Goal: Information Seeking & Learning: Check status

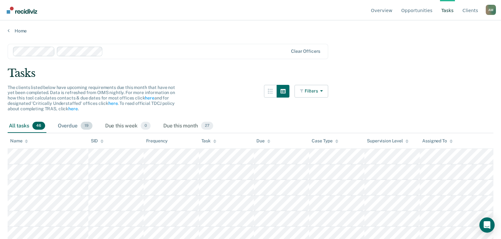
click at [71, 126] on div "Overdue 19" at bounding box center [75, 126] width 37 height 14
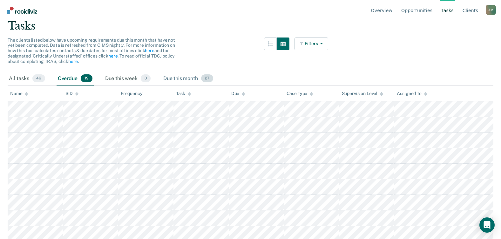
scroll to position [32, 0]
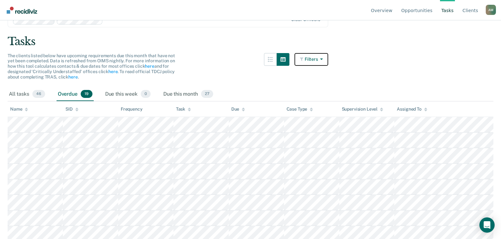
click at [327, 60] on button "Filters" at bounding box center [311, 59] width 34 height 13
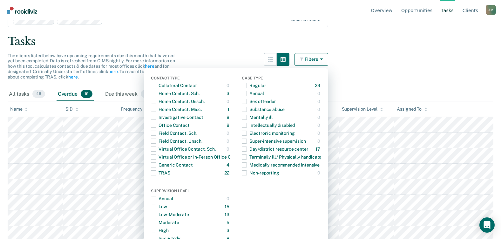
click at [362, 70] on main "Clear officers Tasks The clients listed below have upcoming requirements due th…" at bounding box center [250, 103] width 501 height 203
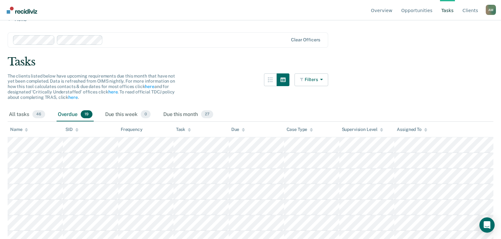
scroll to position [0, 0]
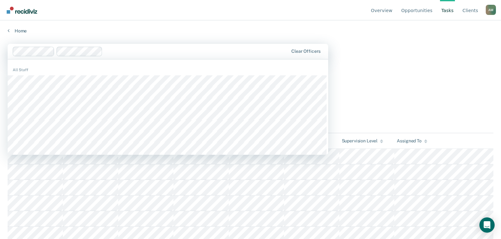
click at [391, 81] on main "1213 results available. Use Up and Down to choose options, press Enter to selec…" at bounding box center [250, 135] width 501 height 203
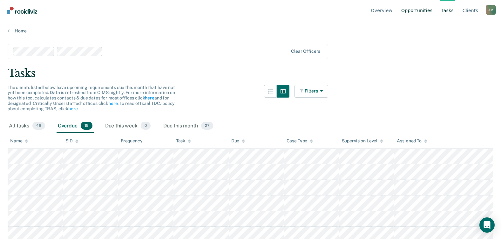
click at [422, 11] on link "Opportunities" at bounding box center [417, 10] width 34 height 20
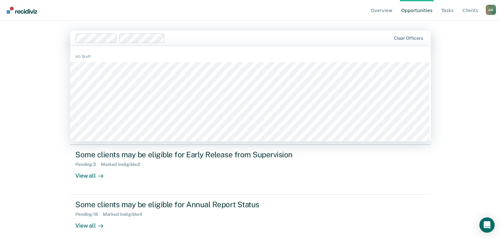
click at [470, 148] on div "Overview Opportunities Tasks Client s [PERSON_NAME] A M Profile How it works Lo…" at bounding box center [250, 119] width 501 height 239
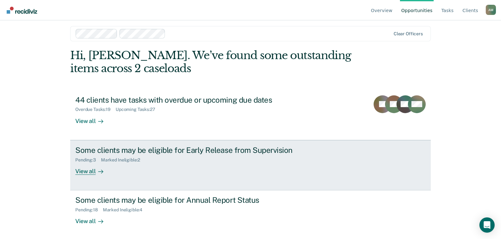
scroll to position [6, 0]
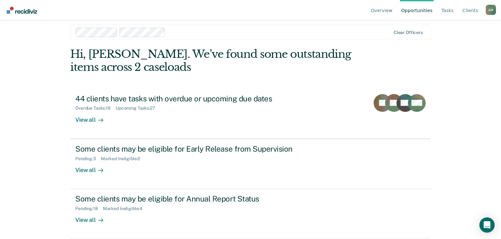
click at [452, 164] on div "Overview Opportunities Tasks Client s [PERSON_NAME] A M Profile How it works Lo…" at bounding box center [250, 113] width 501 height 239
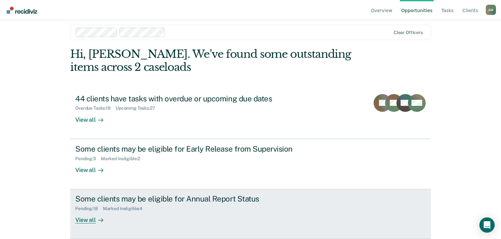
click at [87, 221] on div "View all" at bounding box center [93, 217] width 36 height 12
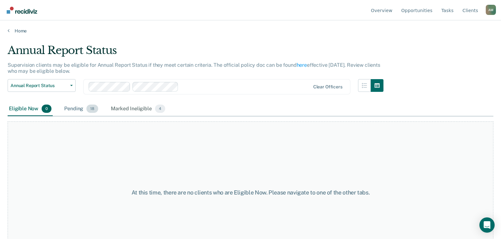
click at [78, 109] on div "Pending 18" at bounding box center [81, 109] width 37 height 14
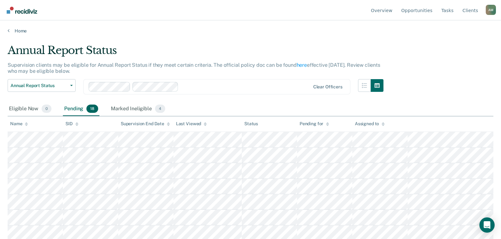
drag, startPoint x: 234, startPoint y: 32, endPoint x: 196, endPoint y: 41, distance: 39.5
click at [196, 41] on main "Annual Report Status Supervision clients may be eligible for Annual Report Stat…" at bounding box center [250, 135] width 501 height 203
click at [140, 109] on div "Marked Ineligible 4" at bounding box center [138, 109] width 57 height 14
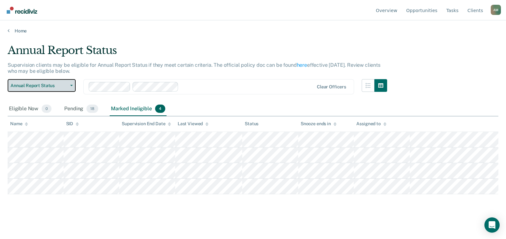
click at [72, 87] on button "Annual Report Status" at bounding box center [42, 85] width 68 height 13
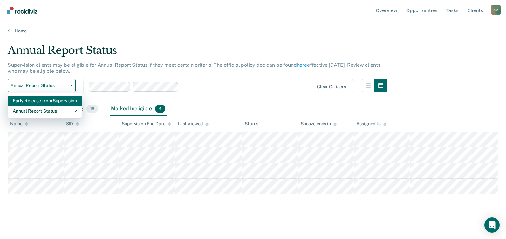
click at [39, 102] on div "Early Release from Supervision" at bounding box center [45, 101] width 64 height 10
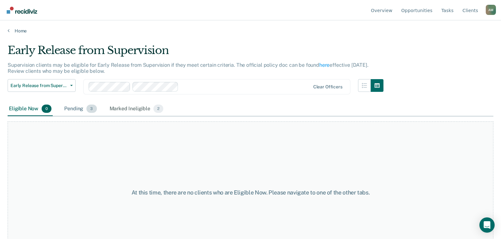
click at [73, 109] on div "Pending 3" at bounding box center [80, 109] width 35 height 14
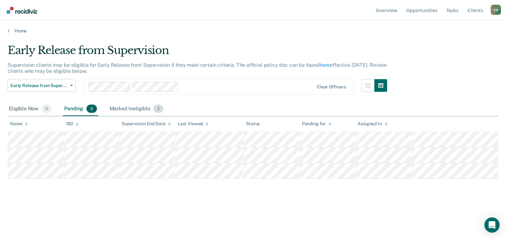
click at [129, 107] on div "Marked Ineligible 2" at bounding box center [136, 109] width 57 height 14
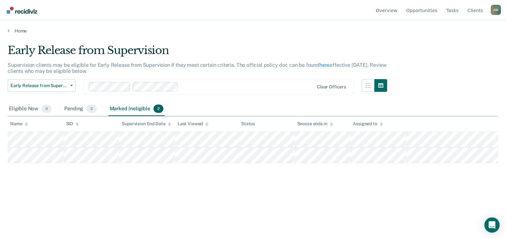
click at [210, 235] on main "Early Release from Supervision Supervision clients may be eligible for Early Re…" at bounding box center [253, 135] width 506 height 203
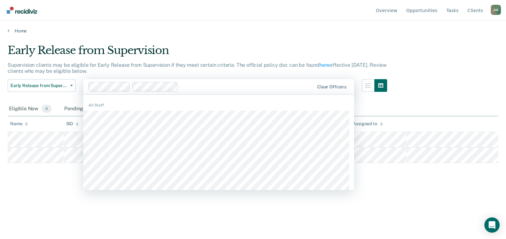
click at [75, 210] on div "Early Release from Supervision Supervision clients may be eligible for Early Re…" at bounding box center [253, 128] width 491 height 168
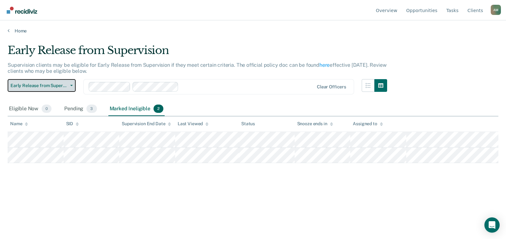
click at [69, 86] on span "button" at bounding box center [70, 85] width 5 height 1
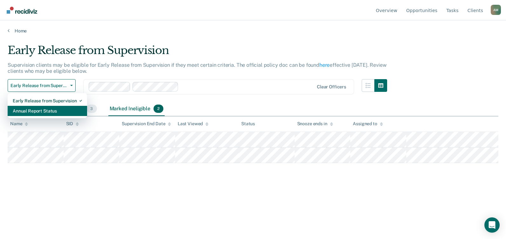
click at [43, 110] on div "Annual Report Status" at bounding box center [47, 111] width 69 height 10
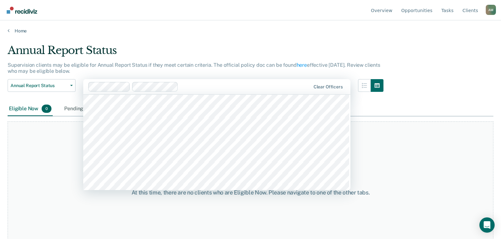
scroll to position [159, 0]
type input "d"
